Goal: Information Seeking & Learning: Find specific fact

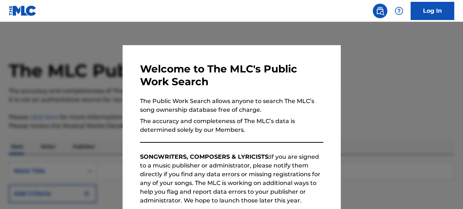
click at [237, 33] on div at bounding box center [231, 126] width 463 height 209
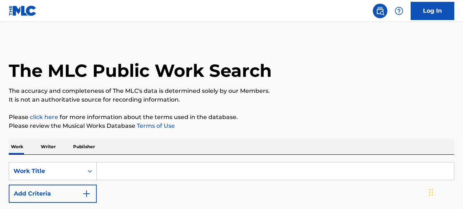
click at [143, 172] on input "Search Form" at bounding box center [275, 170] width 357 height 17
type input "line Up"
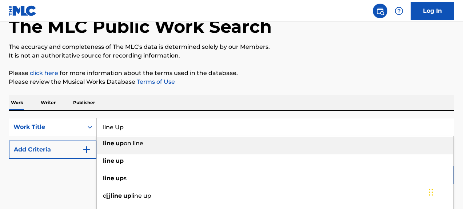
scroll to position [45, 0]
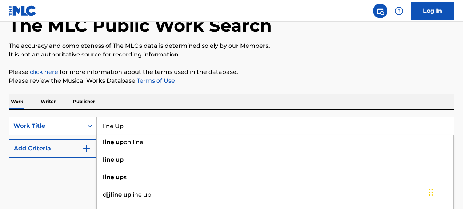
click at [189, 105] on div "Work Writer Publisher" at bounding box center [232, 101] width 446 height 15
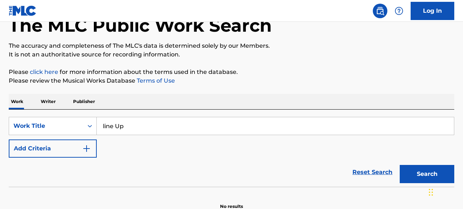
click at [90, 149] on img "Search Form" at bounding box center [86, 148] width 9 height 9
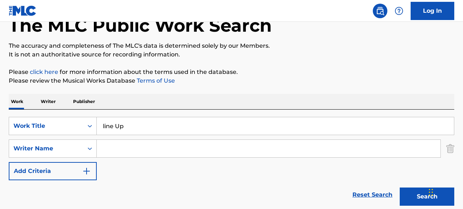
click at [117, 150] on input "Search Form" at bounding box center [269, 148] width 344 height 17
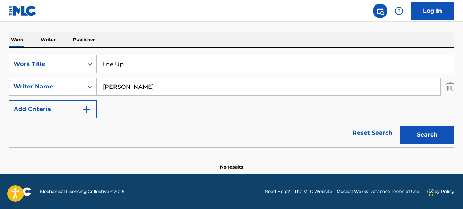
type input "[PERSON_NAME]"
click at [411, 136] on button "Search" at bounding box center [427, 135] width 55 height 18
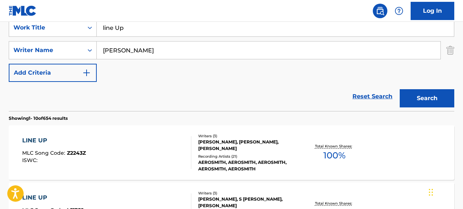
scroll to position [143, 0]
click at [64, 139] on div "LINE UP" at bounding box center [54, 140] width 64 height 9
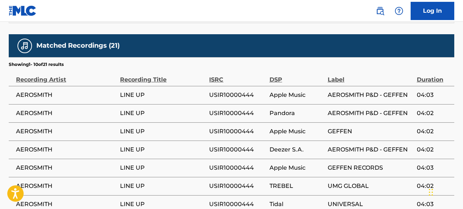
scroll to position [783, 0]
